Goal: Task Accomplishment & Management: Manage account settings

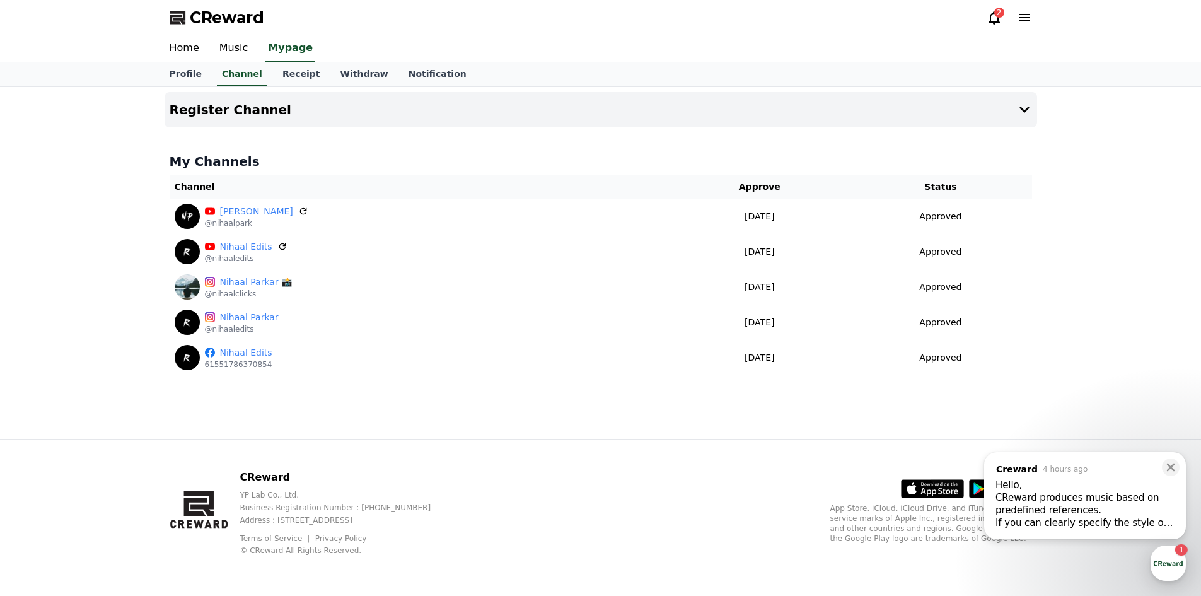
click at [1077, 496] on div "CReward produces music based on predefined references." at bounding box center [1085, 503] width 179 height 25
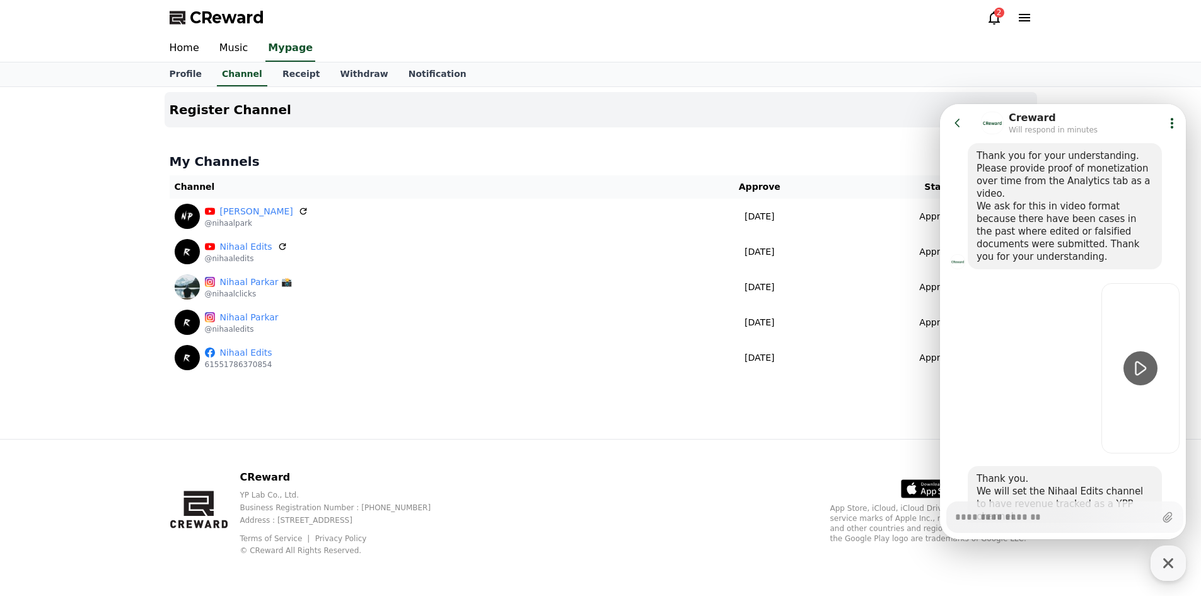
scroll to position [1578, 0]
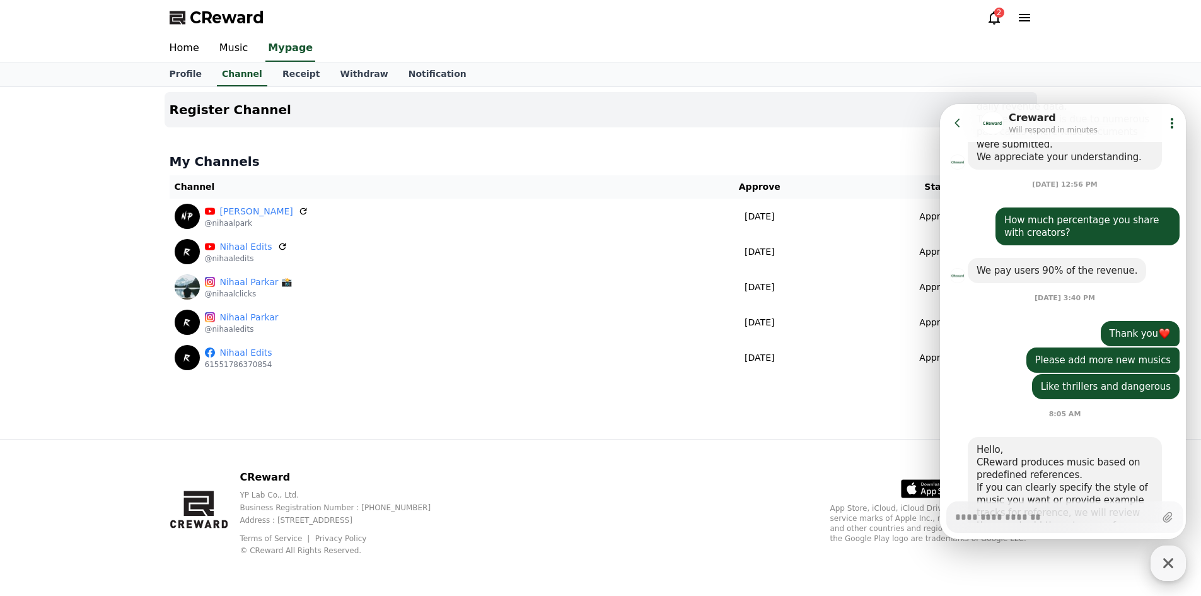
click at [1168, 557] on icon "button" at bounding box center [1168, 563] width 23 height 23
type textarea "*"
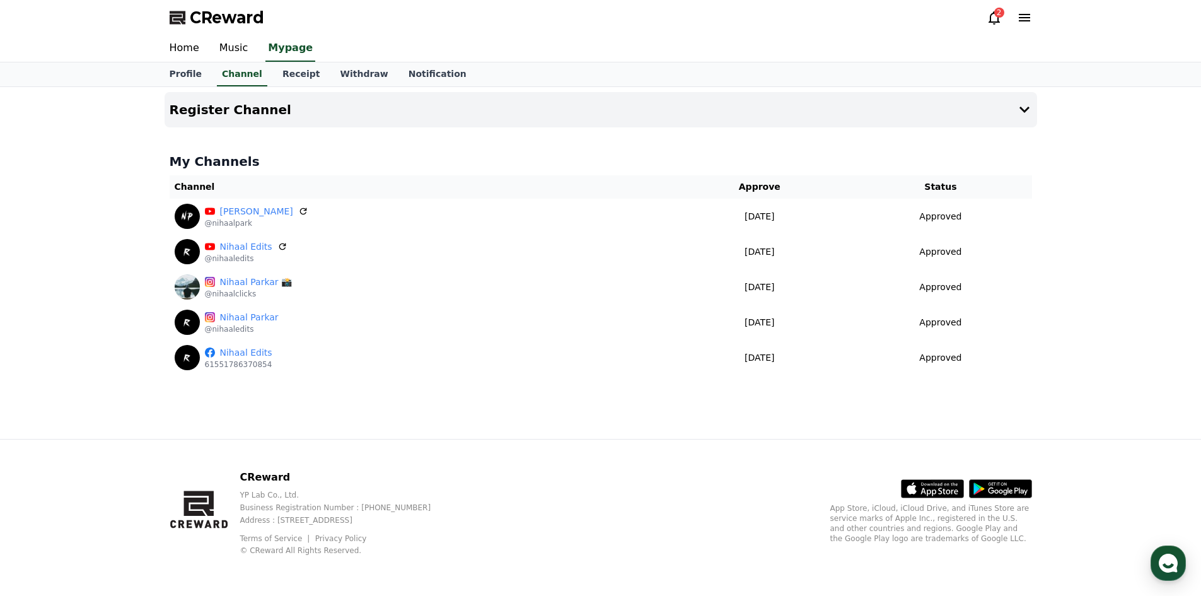
click at [991, 11] on icon at bounding box center [994, 17] width 15 height 15
click at [991, 14] on icon at bounding box center [994, 17] width 11 height 13
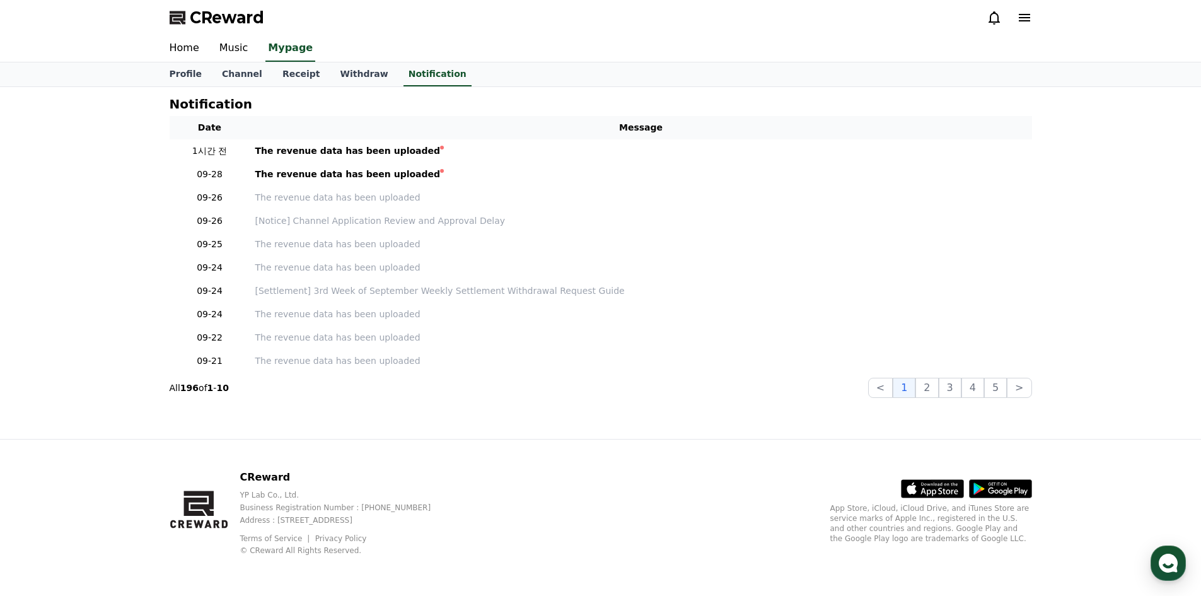
click at [992, 15] on icon at bounding box center [994, 17] width 15 height 15
click at [182, 39] on link "Home" at bounding box center [185, 48] width 50 height 26
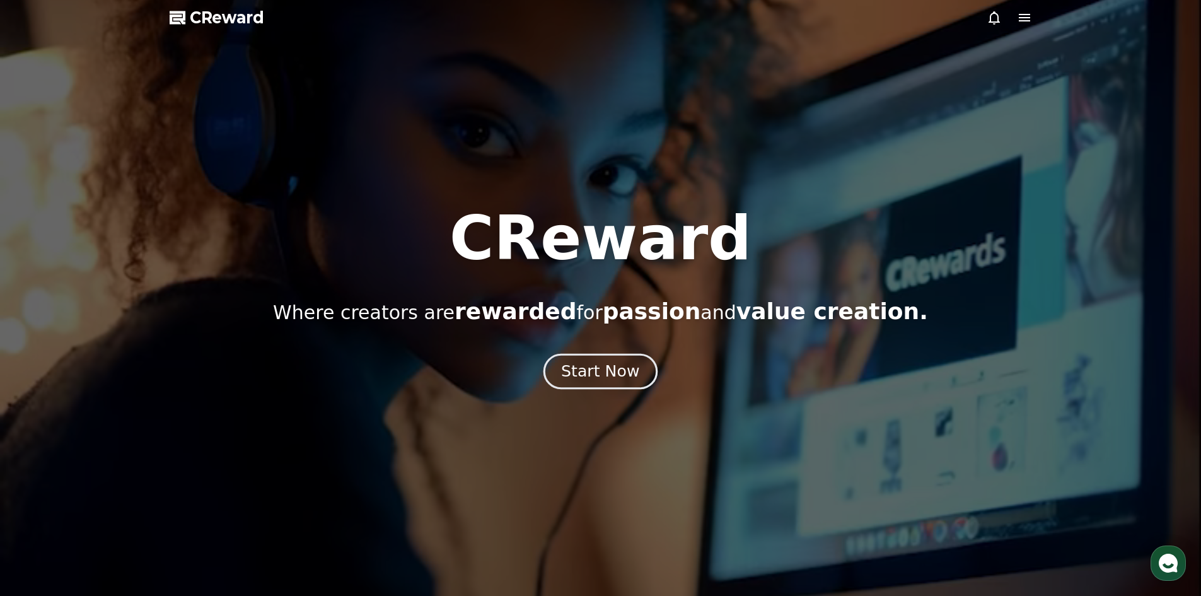
click at [607, 384] on button "Start Now" at bounding box center [601, 371] width 114 height 36
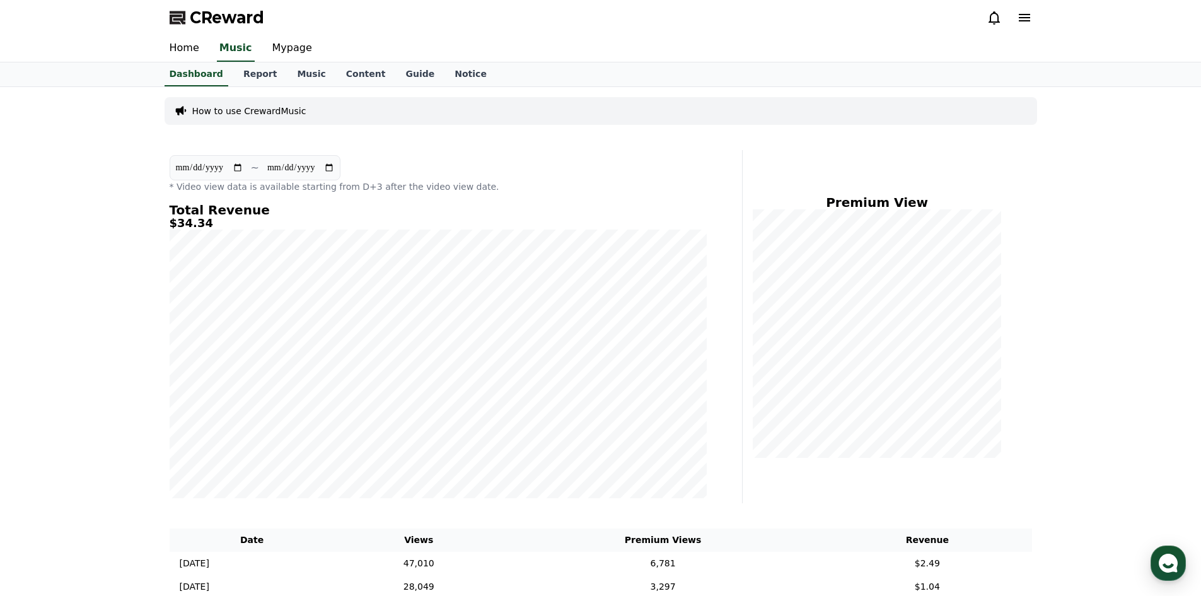
drag, startPoint x: 160, startPoint y: 312, endPoint x: 160, endPoint y: 305, distance: 7.6
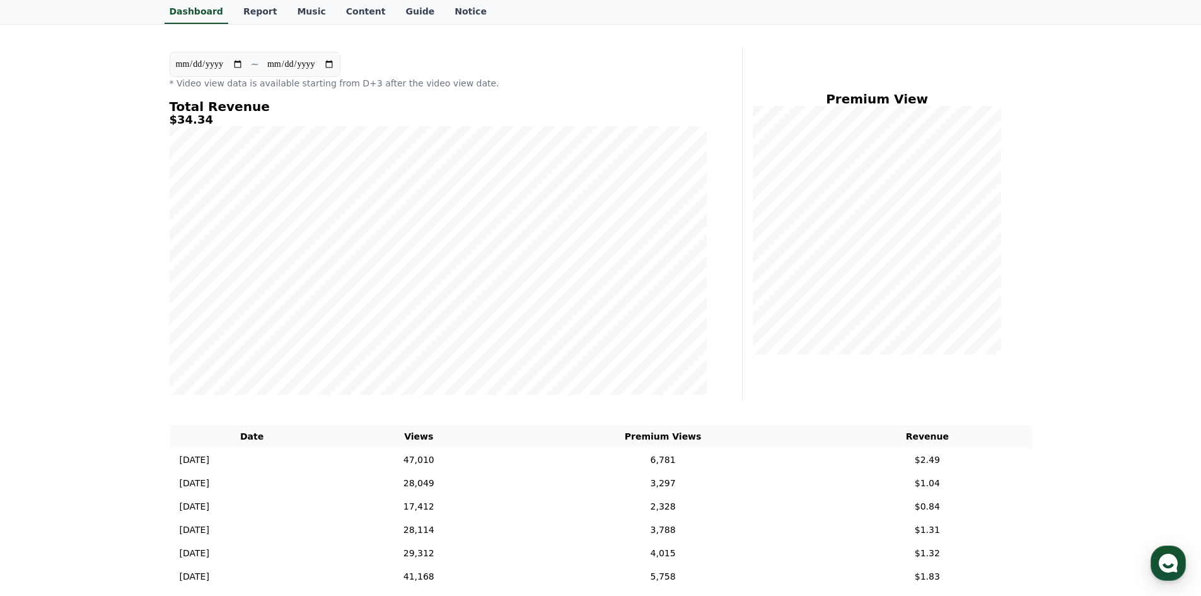
scroll to position [131, 0]
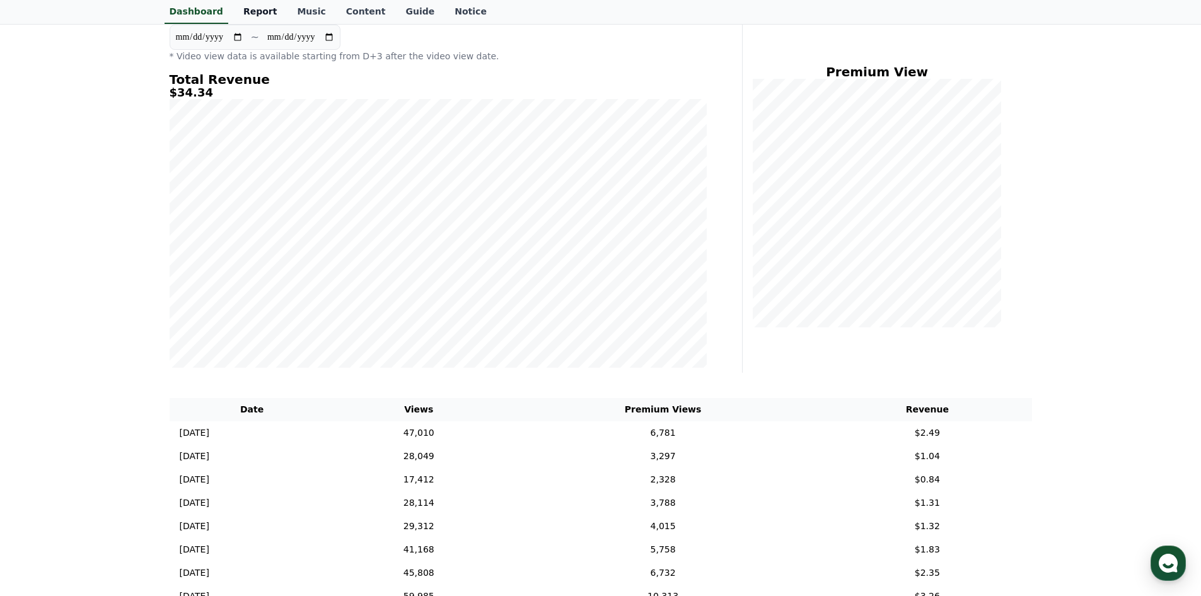
click at [255, 13] on link "Report" at bounding box center [260, 12] width 54 height 24
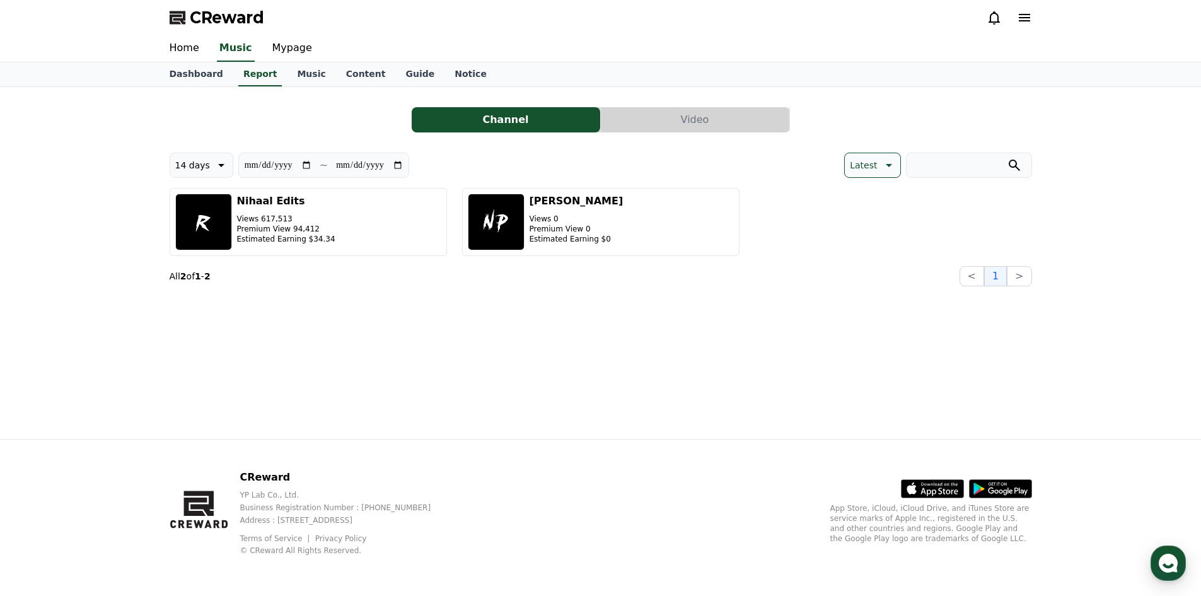
click at [636, 118] on button "Video" at bounding box center [695, 119] width 189 height 25
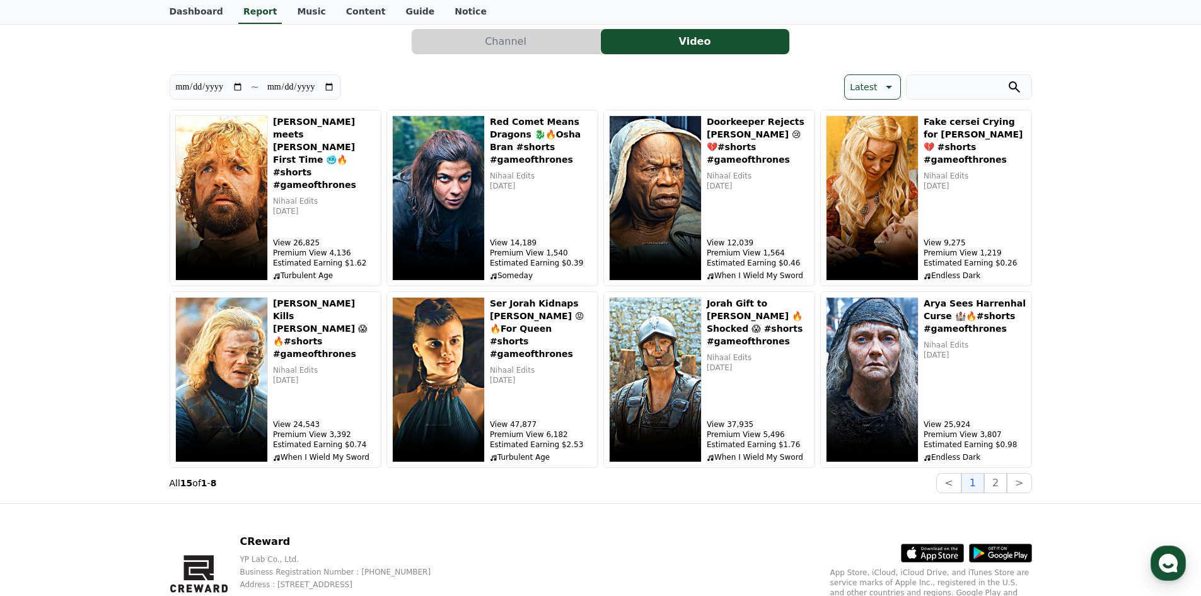
scroll to position [81, 0]
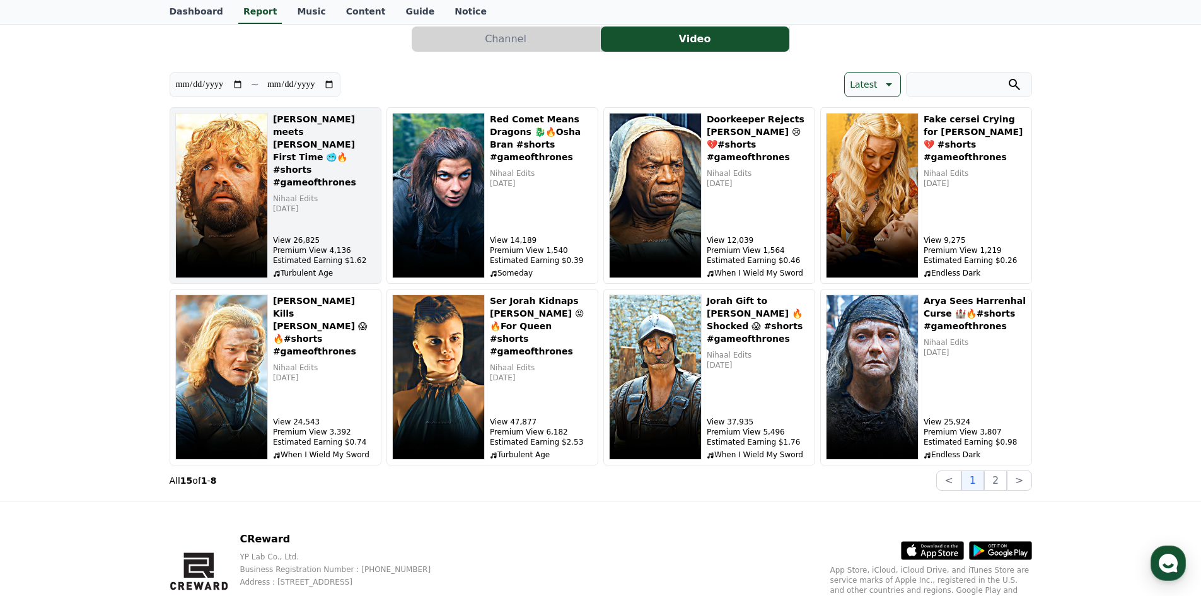
click at [262, 184] on img "button" at bounding box center [221, 195] width 93 height 165
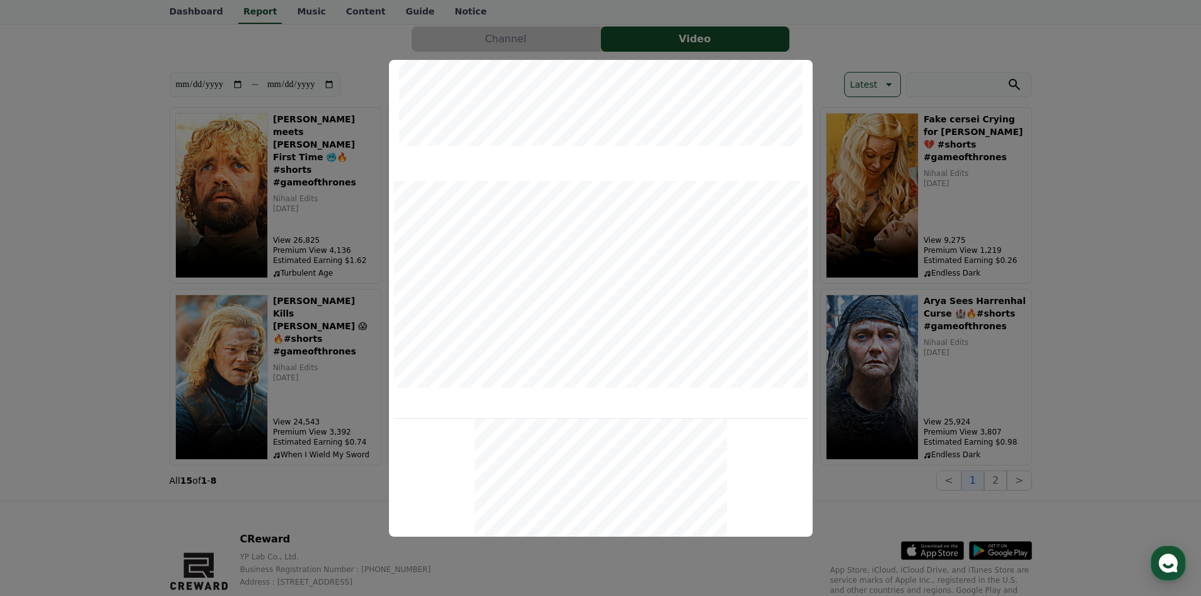
scroll to position [255, 0]
click at [26, 139] on button "close modal" at bounding box center [600, 298] width 1201 height 596
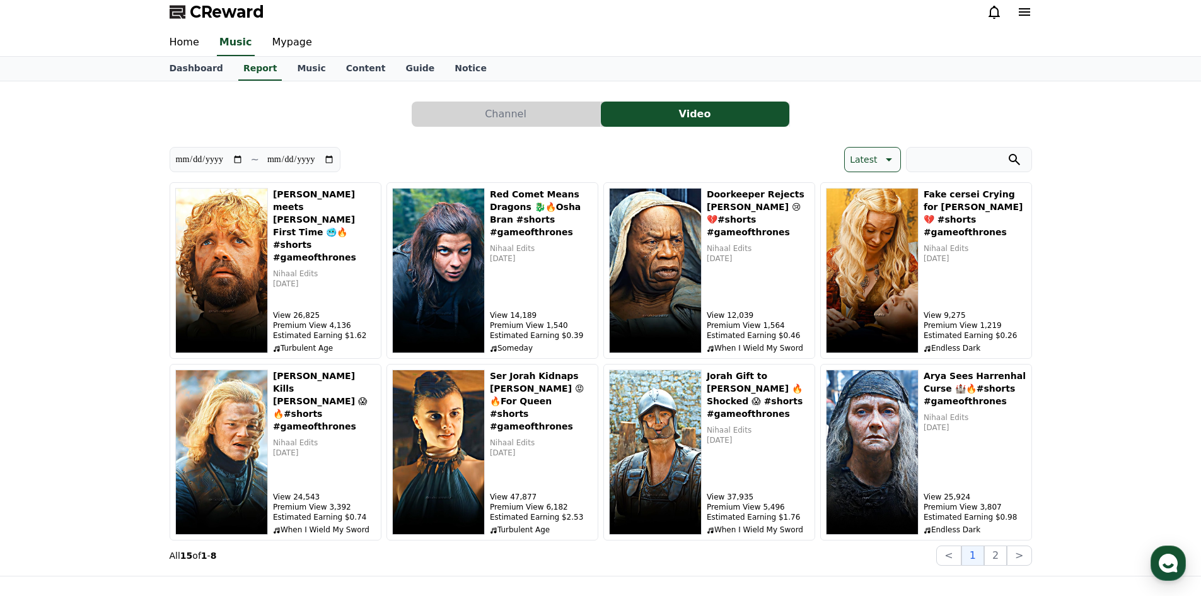
scroll to position [0, 0]
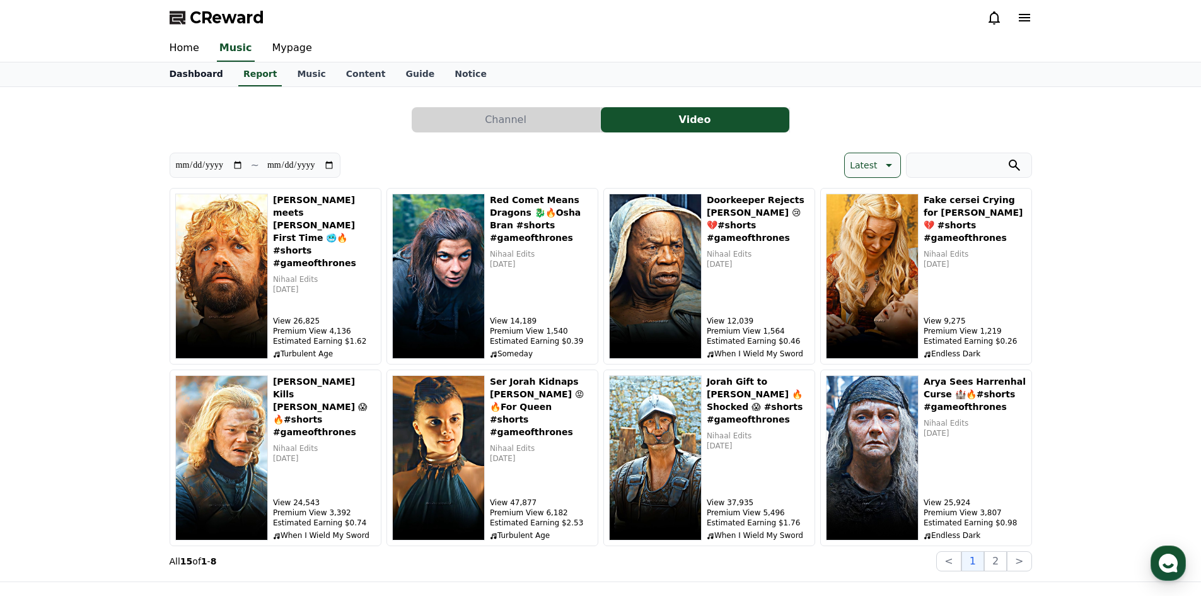
click at [183, 68] on link "Dashboard" at bounding box center [197, 74] width 74 height 24
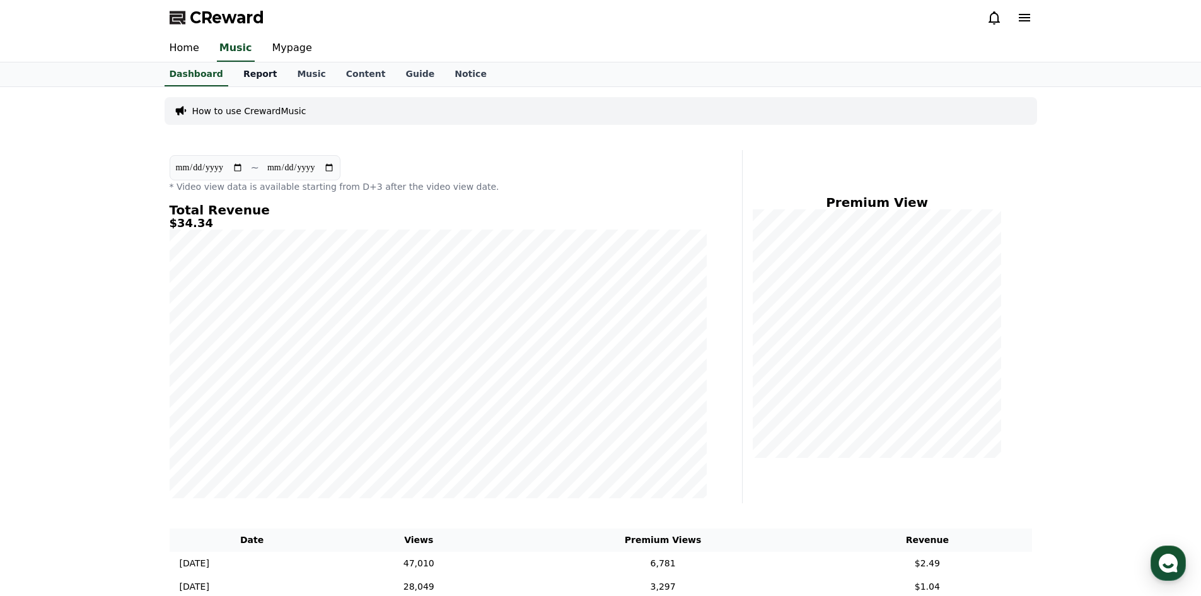
click at [259, 69] on link "Report" at bounding box center [260, 74] width 54 height 24
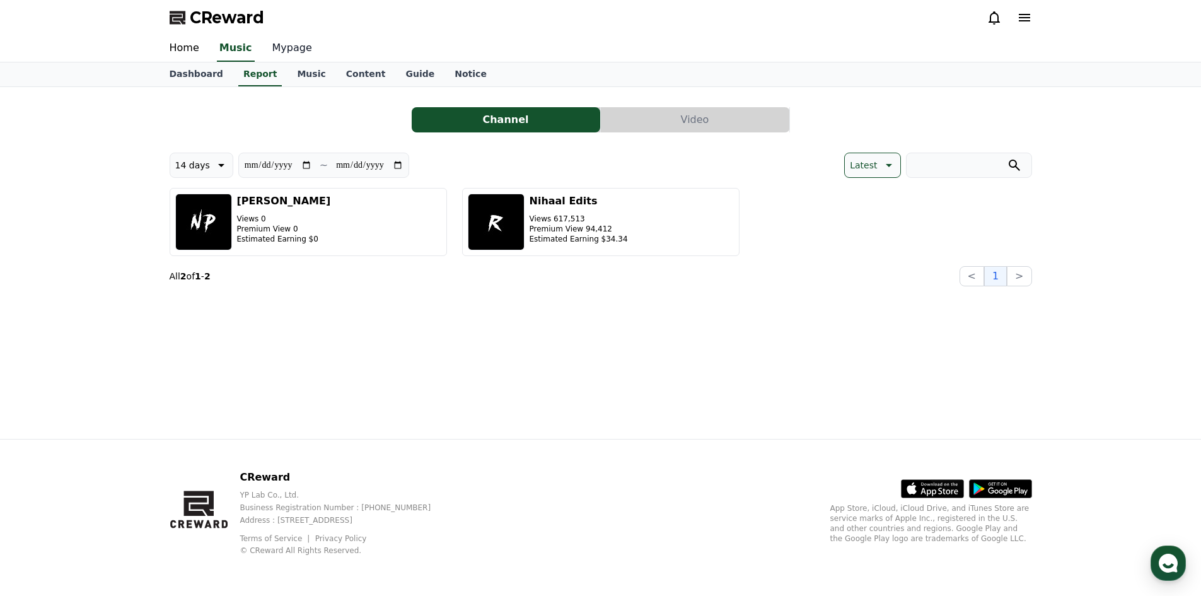
click at [288, 54] on link "Mypage" at bounding box center [292, 48] width 60 height 26
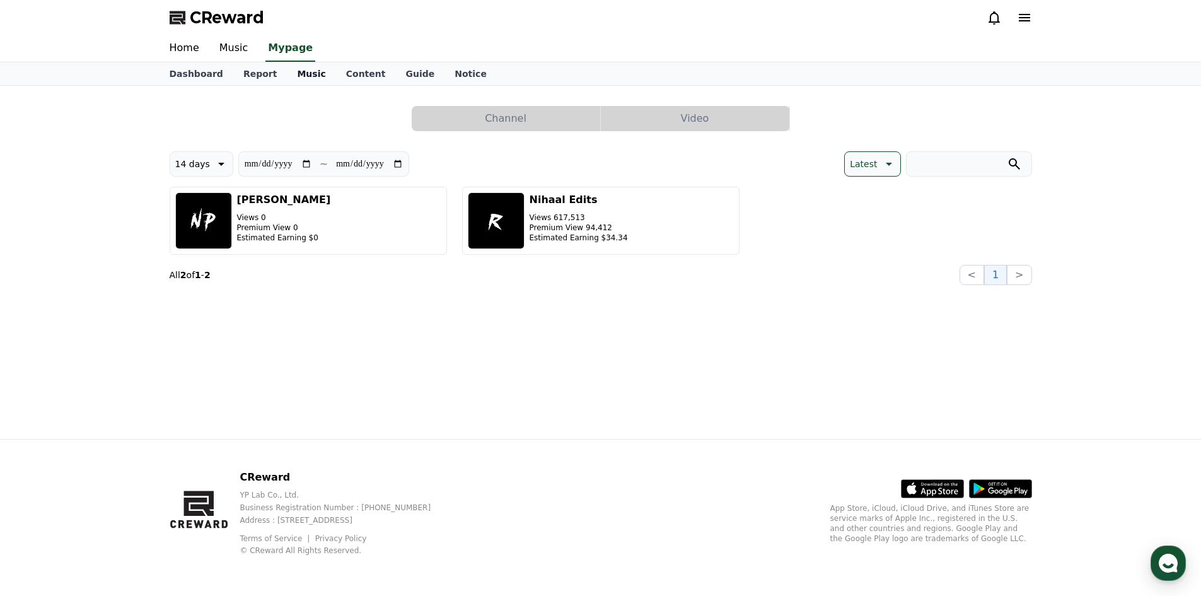
select select "**********"
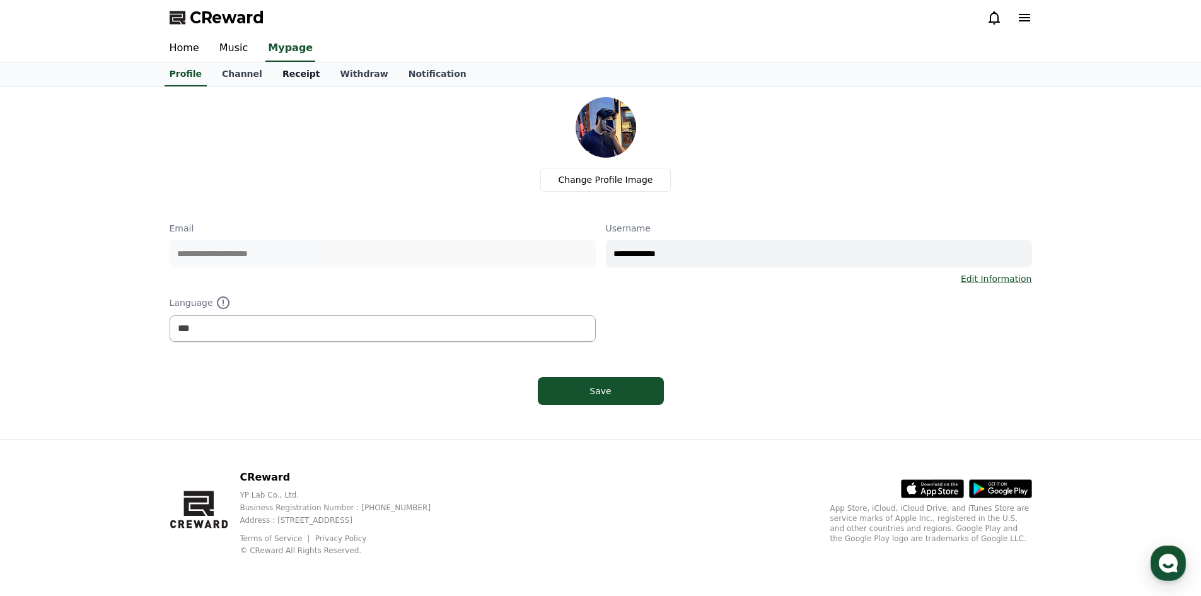
click at [287, 73] on link "Receipt" at bounding box center [301, 74] width 58 height 24
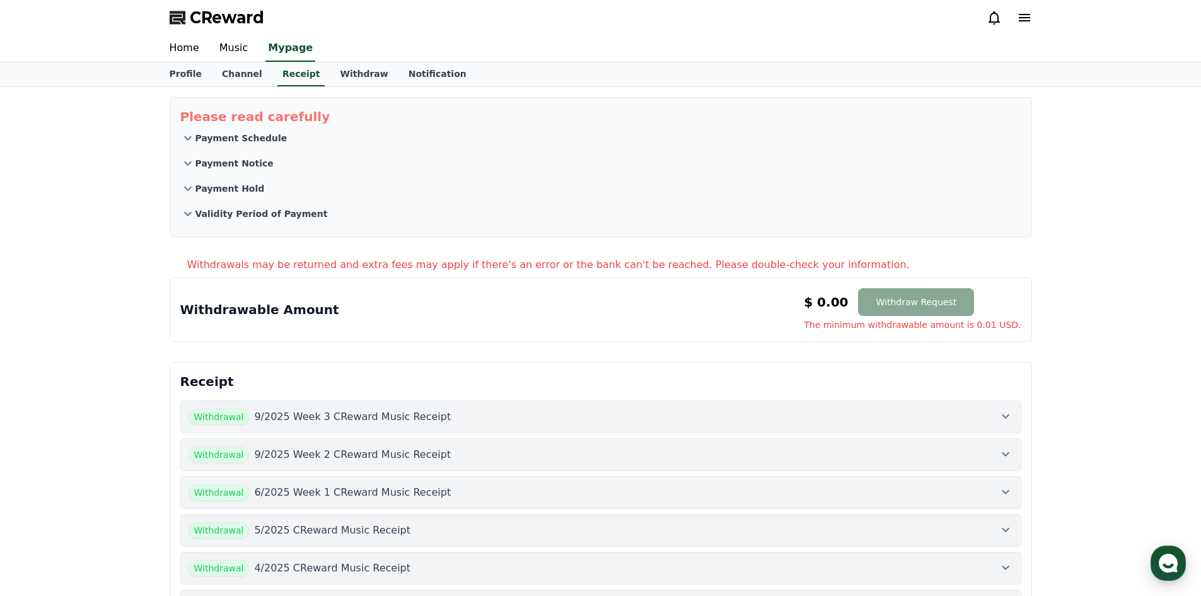
click at [538, 417] on div "Withdrawal 9/2025 Week 3 CReward Music Receipt" at bounding box center [601, 417] width 825 height 16
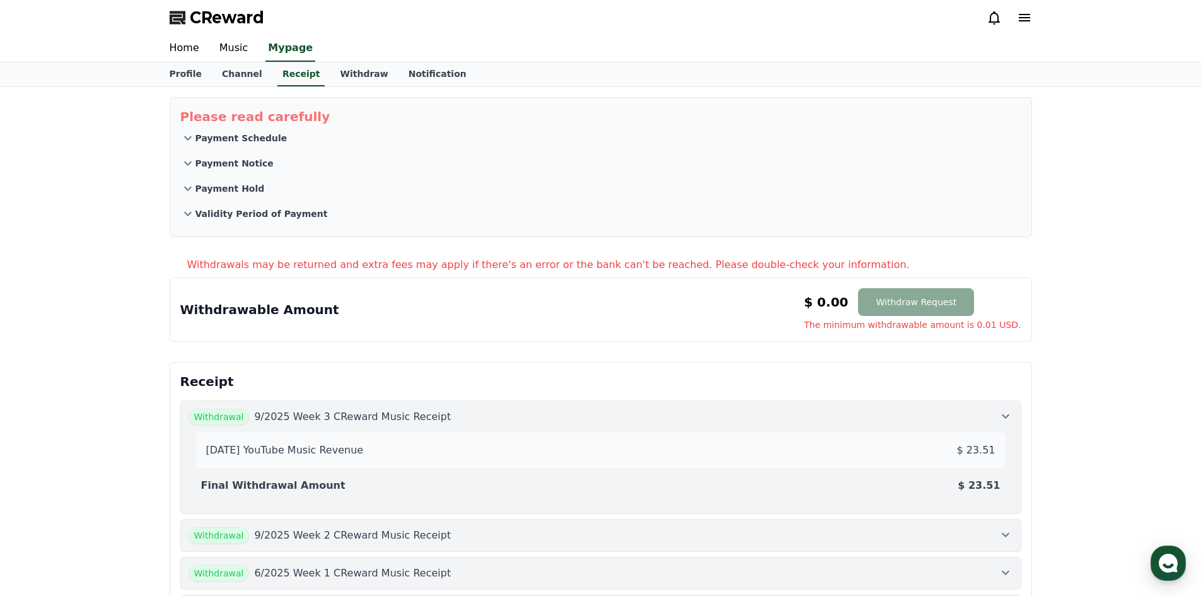
click at [538, 419] on div "Withdrawal 9/2025 Week 3 CReward Music Receipt" at bounding box center [601, 417] width 825 height 16
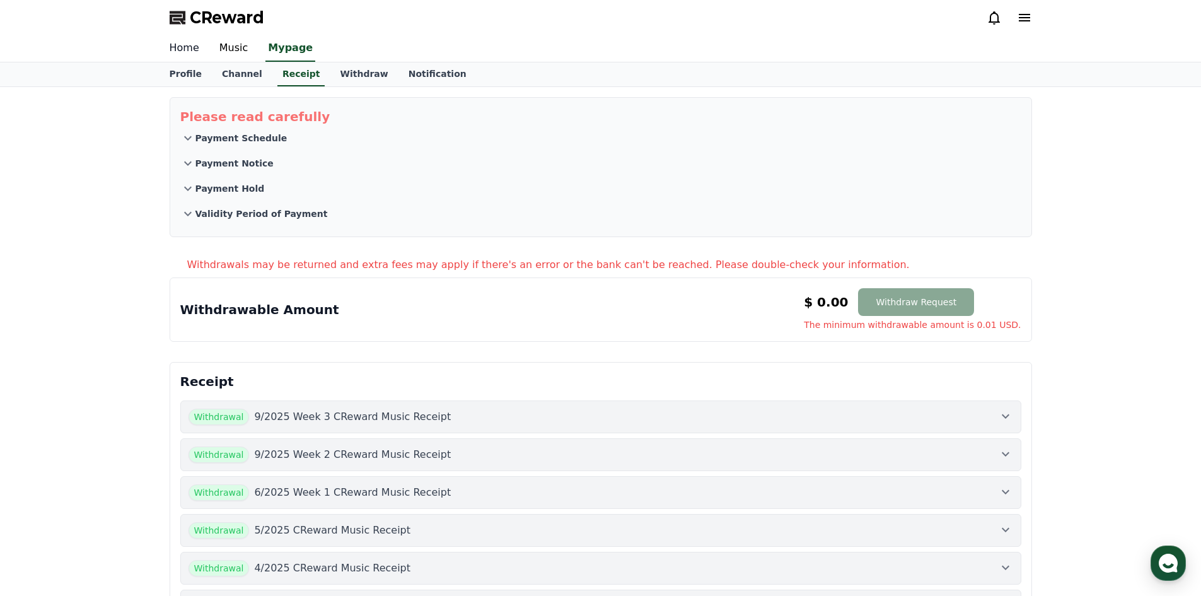
click at [185, 59] on link "Home" at bounding box center [185, 48] width 50 height 26
